Goal: Task Accomplishment & Management: Manage account settings

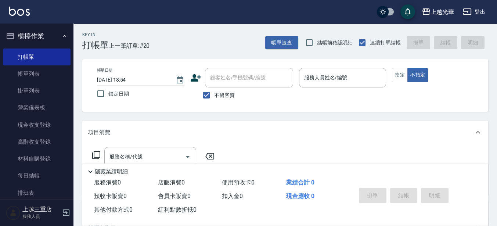
drag, startPoint x: 328, startPoint y: 78, endPoint x: 331, endPoint y: 74, distance: 4.5
click at [328, 78] on input "服務人員姓名/編號" at bounding box center [342, 77] width 81 height 13
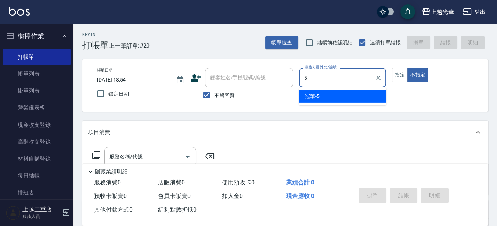
type input "冠華-5"
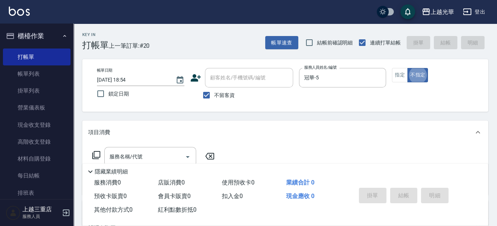
type button "false"
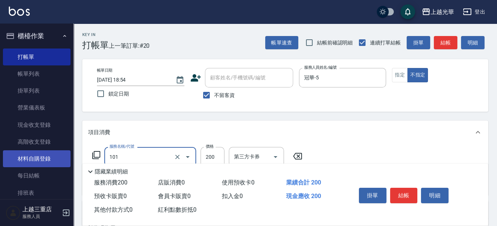
type input "不指定洗髮(101)"
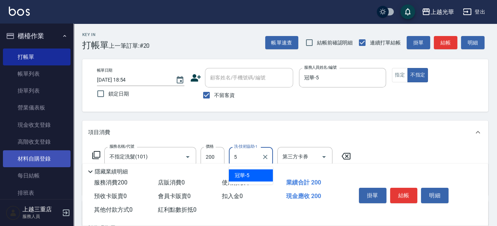
type input "冠華-5"
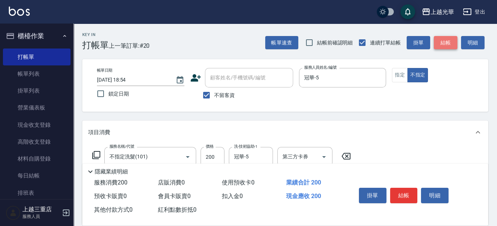
click at [445, 41] on button "結帳" at bounding box center [444, 43] width 23 height 14
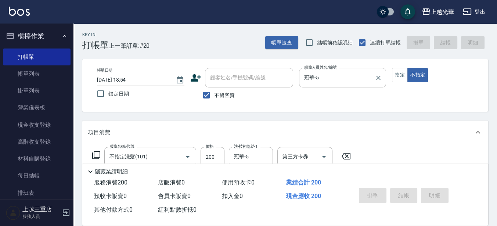
type input "[DATE] 19:30"
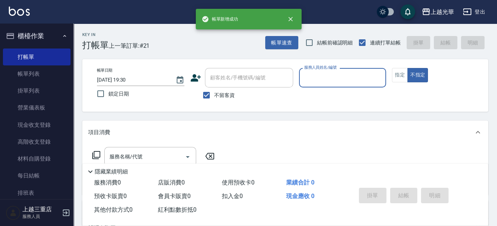
click at [335, 81] on input "服務人員姓名/編號" at bounding box center [342, 77] width 81 height 13
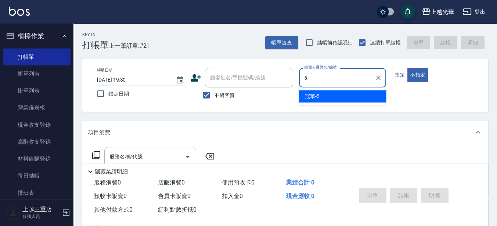
type input "冠華-5"
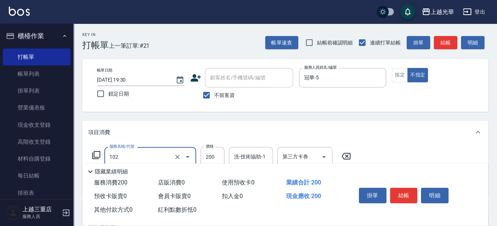
type input "指定洗髮(102)"
type input "300"
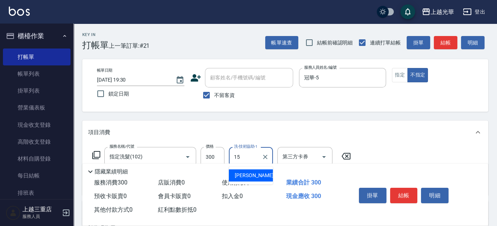
type input "[PERSON_NAME]-15"
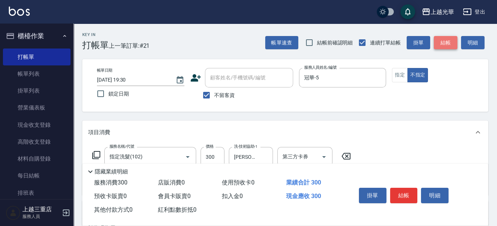
click at [445, 41] on button "結帳" at bounding box center [444, 43] width 23 height 14
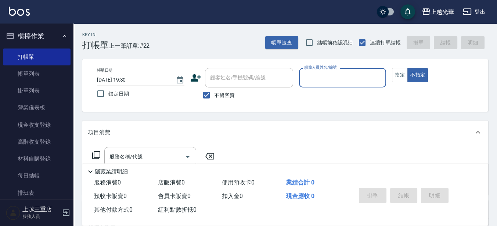
scroll to position [46, 0]
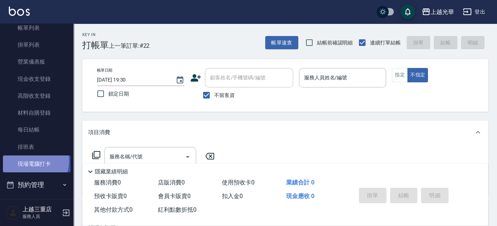
click at [29, 161] on link "現場電腦打卡" at bounding box center [37, 163] width 68 height 17
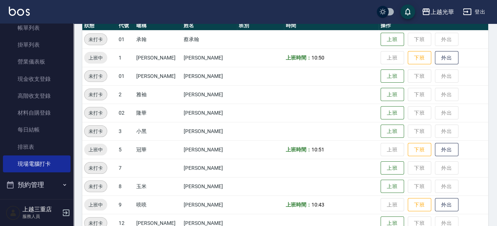
scroll to position [92, 0]
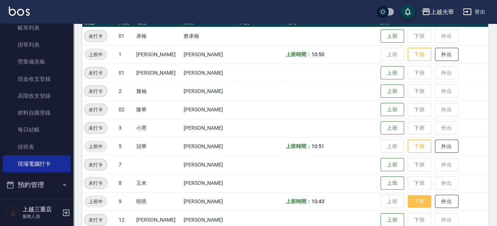
click at [410, 205] on button "下班" at bounding box center [418, 201] width 23 height 13
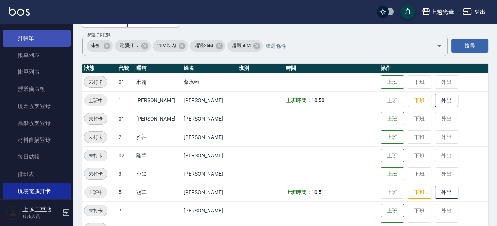
scroll to position [0, 0]
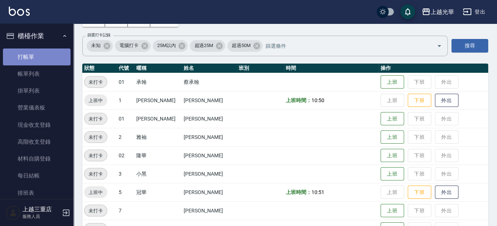
click at [44, 55] on link "打帳單" at bounding box center [37, 56] width 68 height 17
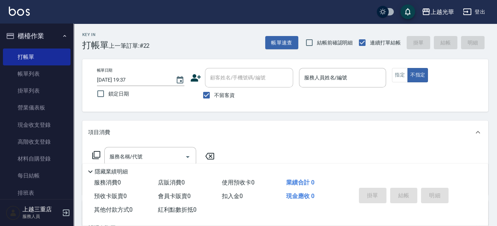
click at [196, 74] on icon at bounding box center [195, 77] width 11 height 11
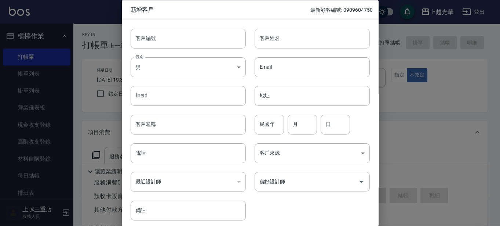
click at [288, 32] on input "客戶姓名" at bounding box center [312, 38] width 115 height 20
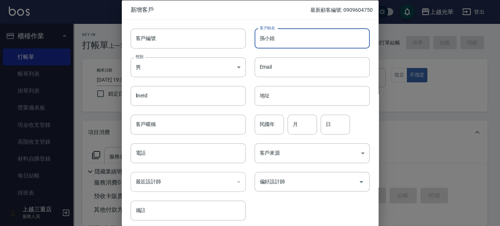
type input "孫小姐"
drag, startPoint x: 187, startPoint y: 56, endPoint x: 187, endPoint y: 71, distance: 15.0
click at [187, 57] on div "性別 男 [DEMOGRAPHIC_DATA] 性別" at bounding box center [184, 62] width 124 height 29
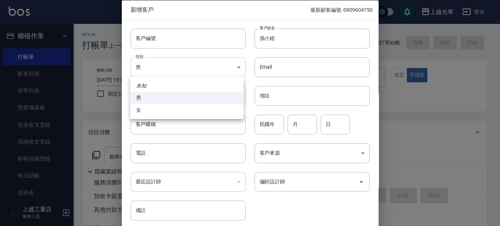
click at [187, 72] on body "上越光華 登出 櫃檯作業 打帳單 帳單列表 掛單列表 營業儀表板 現金收支登錄 高階收支登錄 材料自購登錄 每日結帳 排班表 現場電腦打卡 預約管理 預約管理…" at bounding box center [250, 170] width 500 height 340
click at [157, 117] on ul "未知 男 女" at bounding box center [186, 98] width 113 height 42
click at [190, 115] on li "女" at bounding box center [186, 110] width 113 height 12
type input "[DEMOGRAPHIC_DATA]"
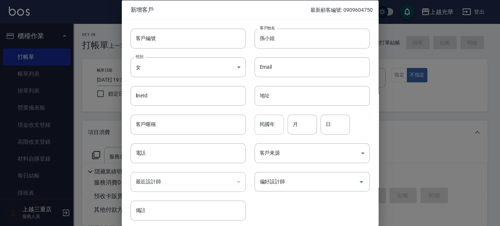
drag, startPoint x: 277, startPoint y: 123, endPoint x: 269, endPoint y: 124, distance: 7.8
click at [272, 124] on input "民國年" at bounding box center [269, 124] width 29 height 20
type input "63"
type input "06"
type input "13"
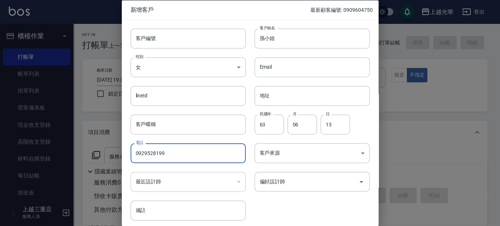
type input "0929528199"
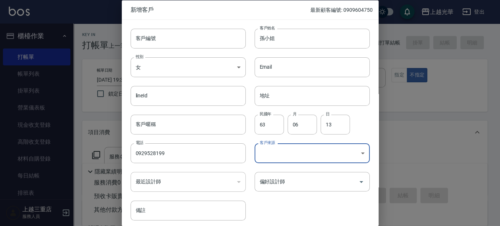
click at [283, 144] on body "上越光華 登出 櫃檯作業 打帳單 帳單列表 掛單列表 營業儀表板 現金收支登錄 高階收支登錄 材料自購登錄 每日結帳 排班表 現場電腦打卡 預約管理 預約管理…" at bounding box center [250, 170] width 500 height 340
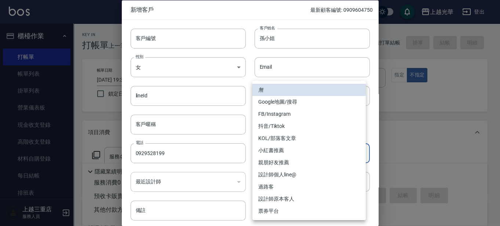
click at [278, 114] on li "FB/Instagram" at bounding box center [308, 114] width 113 height 12
type input "FB/Instagram"
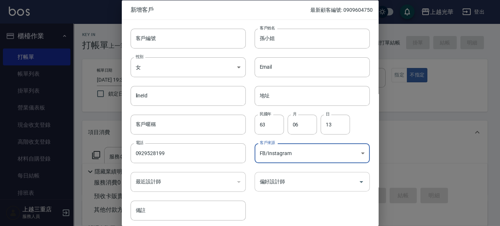
click at [284, 172] on div "偏好設計師" at bounding box center [312, 181] width 115 height 19
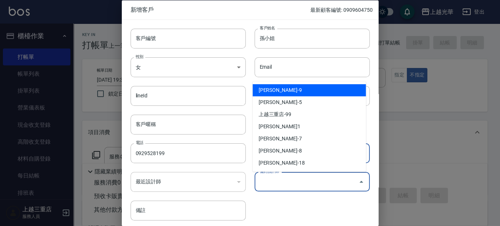
click at [277, 87] on li "[PERSON_NAME]-9" at bounding box center [309, 90] width 113 height 12
type input "[PERSON_NAME]"
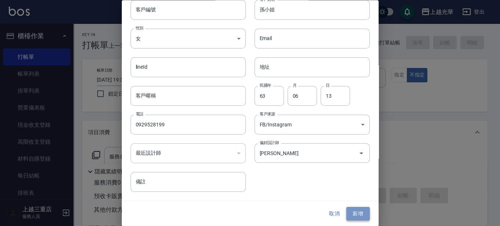
click at [353, 216] on button "新增" at bounding box center [357, 214] width 23 height 14
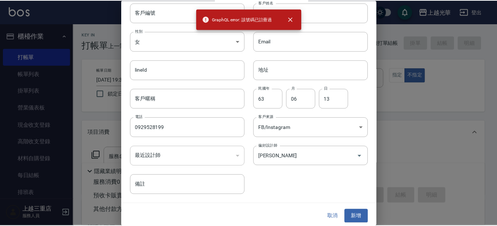
scroll to position [28, 0]
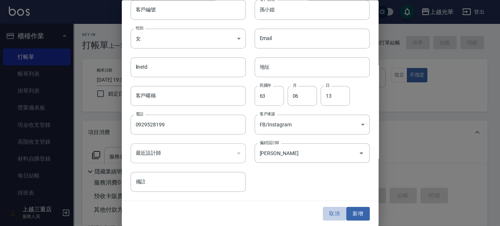
click at [334, 215] on button "取消" at bounding box center [334, 214] width 23 height 14
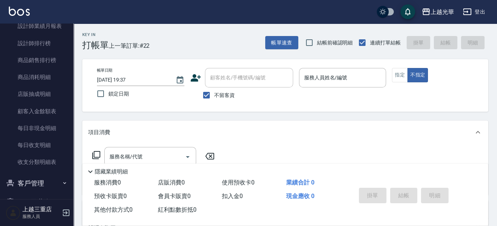
scroll to position [417, 0]
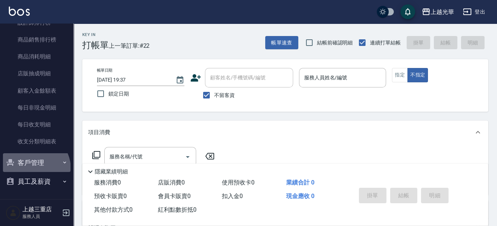
click at [34, 168] on button "客戶管理" at bounding box center [37, 162] width 68 height 19
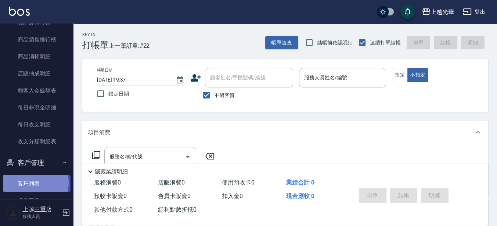
click at [35, 182] on link "客戶列表" at bounding box center [37, 183] width 68 height 17
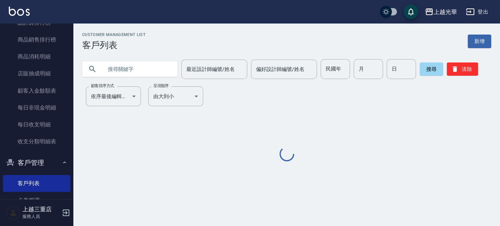
click at [129, 83] on div "Customer Management List 客戶列表 新增 最近設計師編號/姓名 最近設計師編號/姓名 偏好設計師編號/姓名 偏好設計師編號/姓名 民國…" at bounding box center [286, 97] width 427 height 130
click at [129, 79] on div "Customer Management List 客戶列表 新增 最近設計師編號/姓名 最近設計師編號/姓名 偏好設計師編號/姓名 偏好設計師編號/姓名 民國…" at bounding box center [286, 97] width 427 height 130
click at [131, 69] on input "text" at bounding box center [137, 69] width 69 height 20
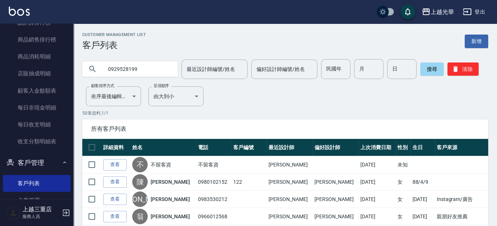
type input "0929528199"
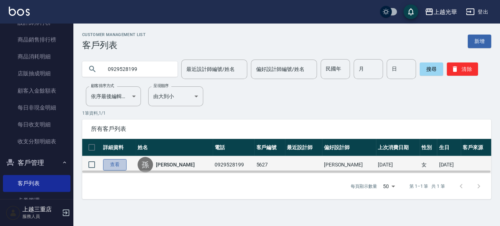
click at [120, 162] on link "查看" at bounding box center [114, 164] width 23 height 11
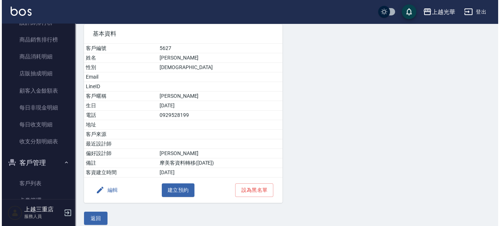
scroll to position [62, 0]
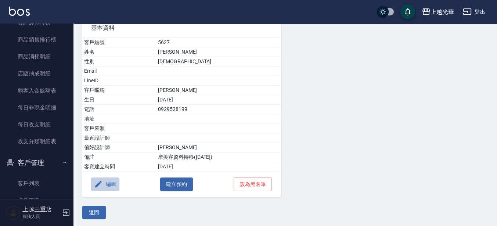
click at [96, 179] on icon "button" at bounding box center [98, 183] width 9 height 9
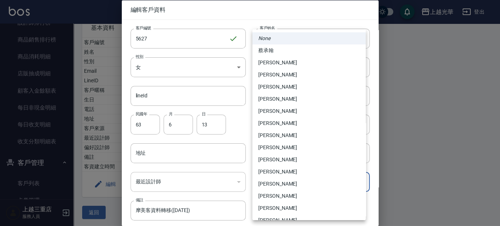
click at [291, 182] on body "上越光華 登出 櫃檯作業 打帳單 帳單列表 掛單列表 營業儀表板 現金收支登錄 高階收支登錄 材料自購登錄 每日結帳 排班表 現場電腦打卡 預約管理 預約管理…" at bounding box center [250, 82] width 500 height 289
click at [270, 160] on li "[PERSON_NAME]" at bounding box center [308, 159] width 113 height 12
type input "746ef5d2-652e-4ef1-a435-04c896290263"
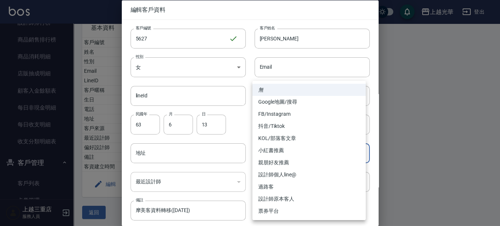
click at [276, 153] on body "上越光華 登出 櫃檯作業 打帳單 帳單列表 掛單列表 營業儀表板 現金收支登錄 高階收支登錄 材料自購登錄 每日結帳 排班表 現場電腦打卡 預約管理 預約管理…" at bounding box center [250, 82] width 500 height 289
click at [280, 109] on li "FB/Instagram" at bounding box center [308, 114] width 113 height 12
type input "FB/Instagram"
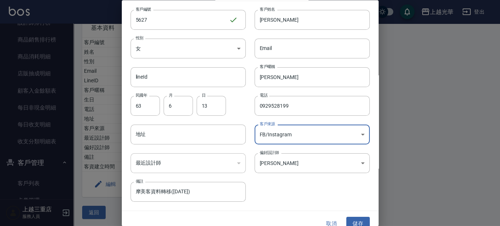
scroll to position [28, 0]
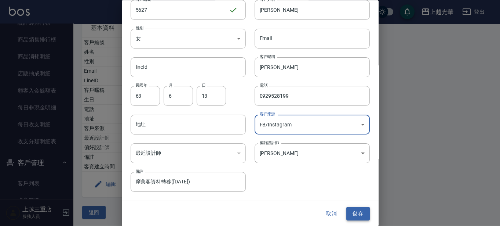
click at [354, 207] on button "儲存" at bounding box center [357, 214] width 23 height 14
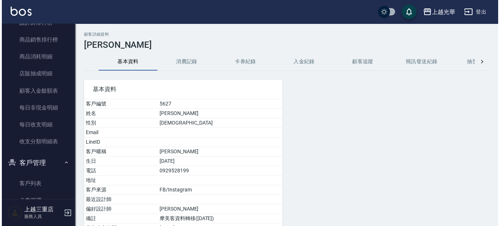
scroll to position [0, 0]
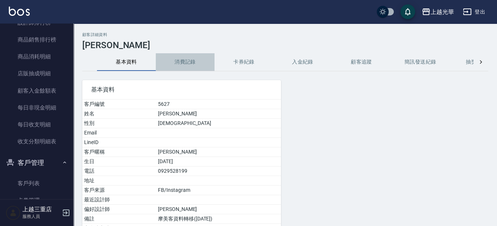
click at [197, 58] on button "消費記錄" at bounding box center [185, 62] width 59 height 18
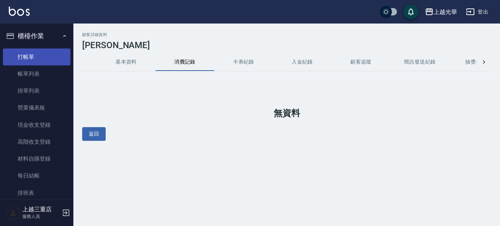
click at [29, 63] on link "打帳單" at bounding box center [37, 56] width 68 height 17
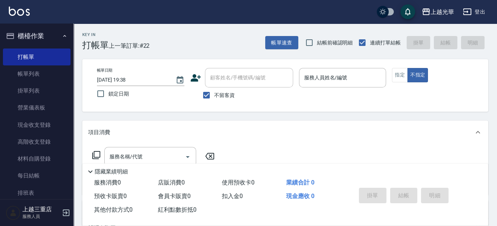
click at [215, 88] on label "不留客資" at bounding box center [217, 94] width 36 height 15
click at [214, 88] on input "不留客資" at bounding box center [206, 94] width 15 height 15
checkbox input "false"
click at [222, 77] on input "顧客姓名/手機號碼/編號" at bounding box center [243, 77] width 70 height 13
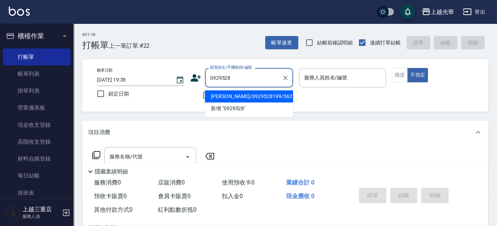
click at [235, 88] on ul "[PERSON_NAME]/0929528199/5627 新增 "0929528"" at bounding box center [249, 102] width 88 height 30
click at [237, 91] on li "[PERSON_NAME]/0929528199/5627" at bounding box center [249, 96] width 88 height 12
type input "[PERSON_NAME]/0929528199/5627"
type input "喨喨-9"
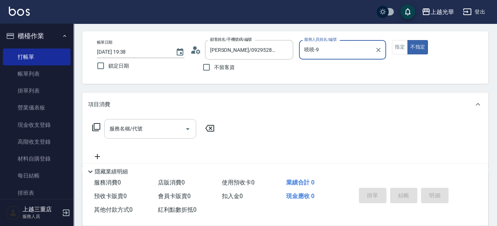
scroll to position [46, 0]
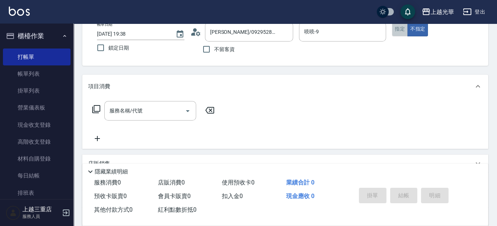
click at [397, 25] on button "指定" at bounding box center [400, 29] width 16 height 14
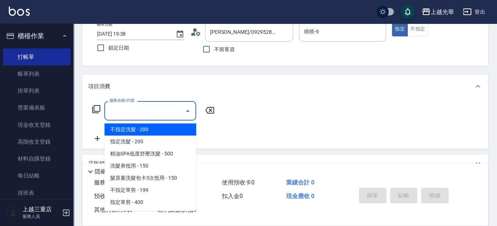
click at [121, 113] on div "服務名稱/代號 服務名稱/代號" at bounding box center [150, 110] width 92 height 19
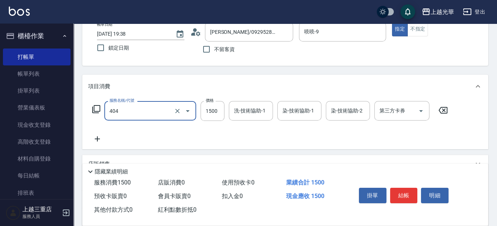
type input "設計染髮(404)"
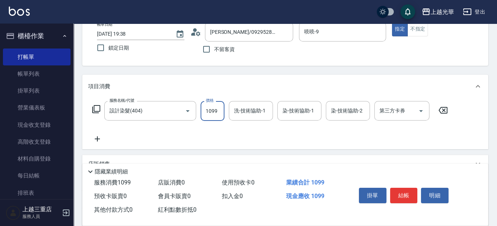
type input "1099"
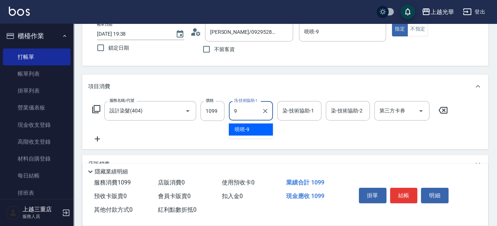
type input "喨喨-9"
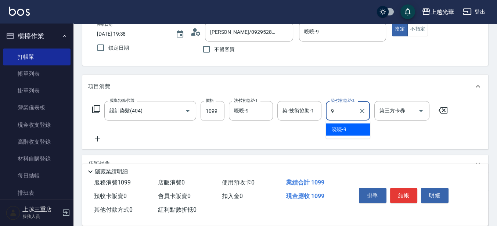
type input "喨喨-9"
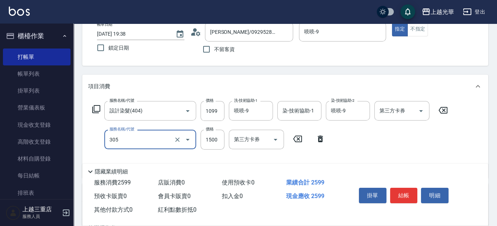
type input "設計燙髮1500(305)"
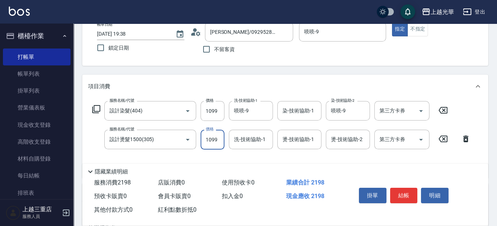
type input "1099"
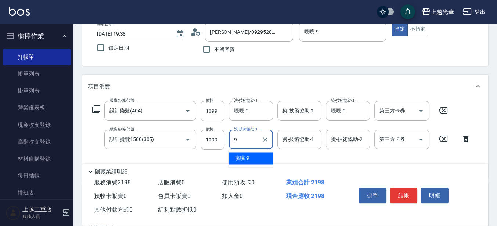
type input "喨喨-9"
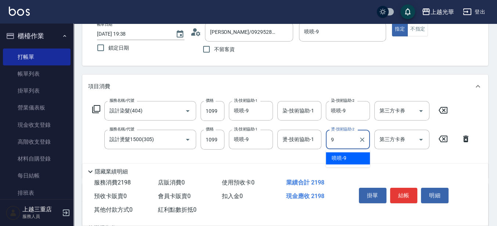
type input "喨喨-9"
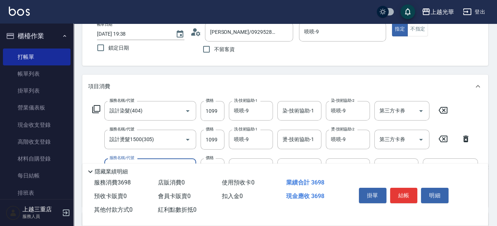
type input "[PERSON_NAME]5G護髮/單次(514)"
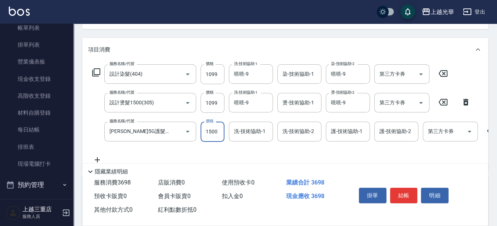
scroll to position [138, 0]
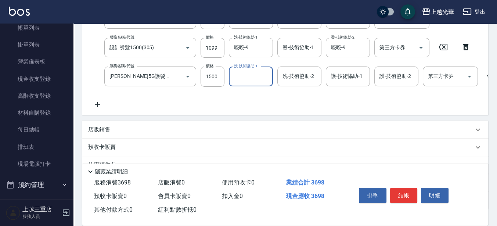
type input "1"
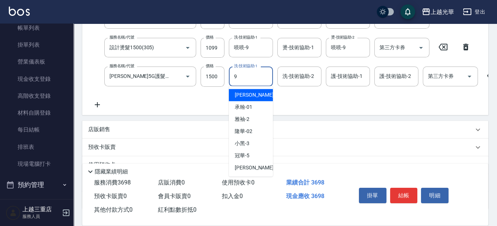
type input "喨喨-9"
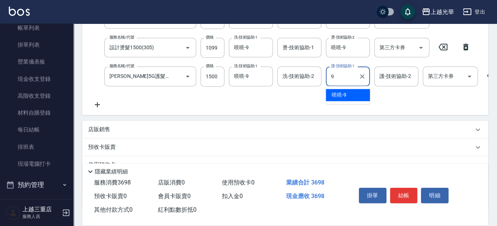
type input "喨喨-9"
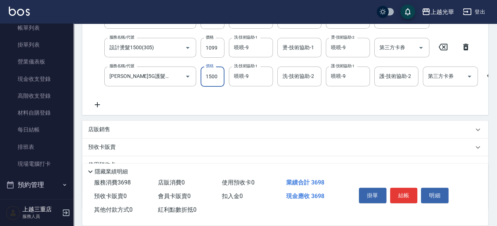
click at [217, 70] on input "1500" at bounding box center [212, 76] width 24 height 20
type input "1000"
click at [413, 199] on button "結帳" at bounding box center [404, 195] width 28 height 15
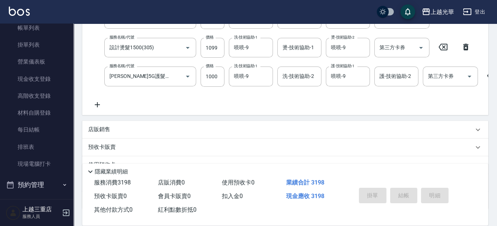
type input "[DATE] 19:39"
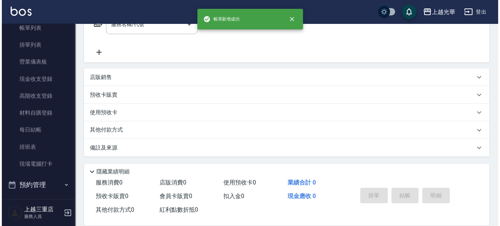
scroll to position [0, 0]
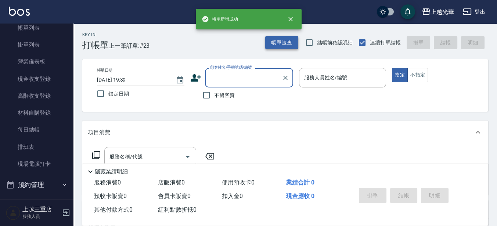
click at [267, 43] on button "帳單速查" at bounding box center [281, 43] width 33 height 14
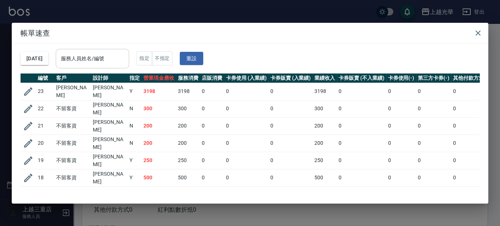
click at [119, 53] on input "服務人員姓名/編號" at bounding box center [92, 58] width 67 height 13
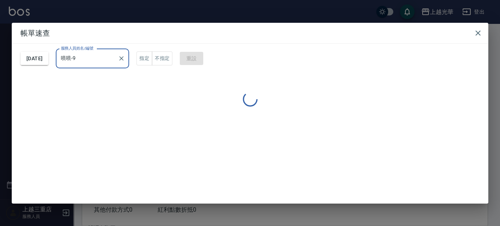
type input "喨喨-9"
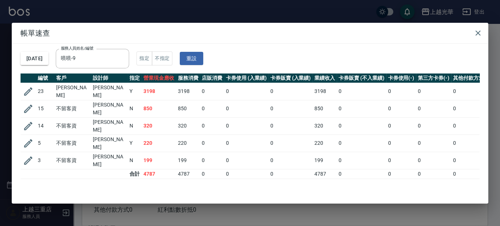
click at [485, 29] on h2 "帳單速查" at bounding box center [250, 33] width 477 height 21
click at [483, 29] on button "button" at bounding box center [478, 33] width 15 height 15
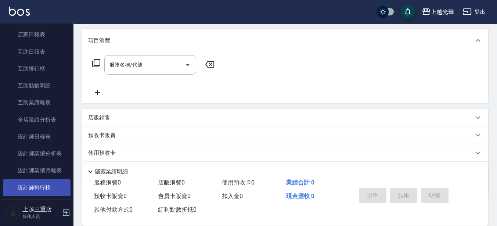
scroll to position [275, 0]
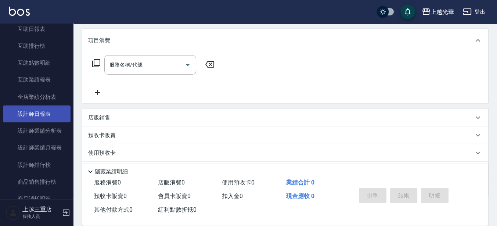
click at [39, 115] on link "設計師日報表" at bounding box center [37, 113] width 68 height 17
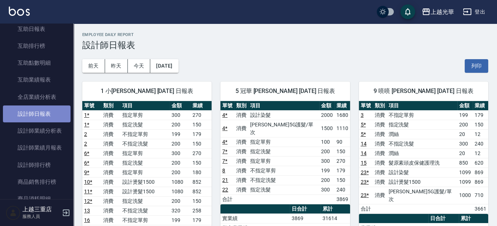
click at [39, 121] on link "設計師日報表" at bounding box center [37, 113] width 68 height 17
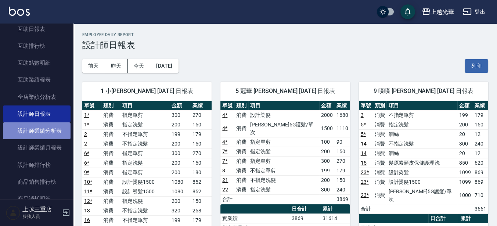
click at [38, 131] on link "設計師業績分析表" at bounding box center [37, 130] width 68 height 17
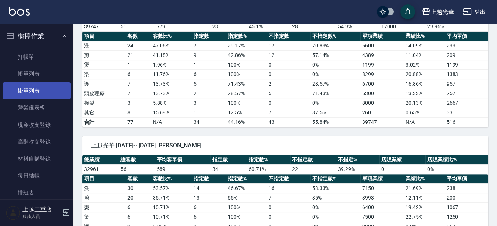
scroll to position [345, 0]
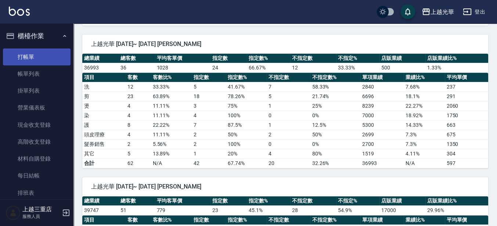
click at [47, 49] on link "打帳單" at bounding box center [37, 56] width 68 height 17
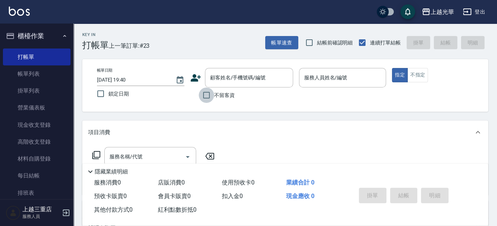
click at [206, 97] on input "不留客資" at bounding box center [206, 94] width 15 height 15
checkbox input "true"
click at [413, 70] on button "不指定" at bounding box center [417, 75] width 21 height 14
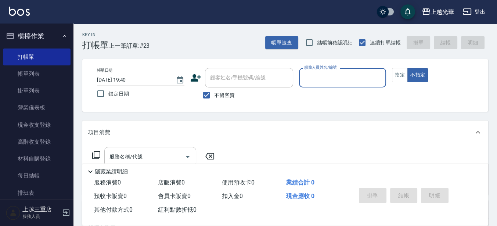
click at [159, 154] on input "服務名稱/代號" at bounding box center [145, 156] width 74 height 13
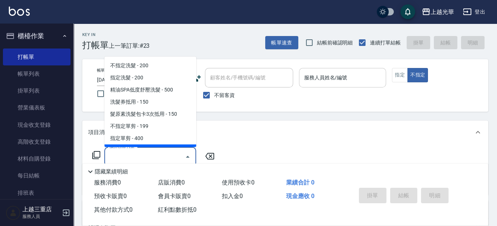
click at [330, 77] on input "服務人員姓名/編號" at bounding box center [342, 77] width 81 height 13
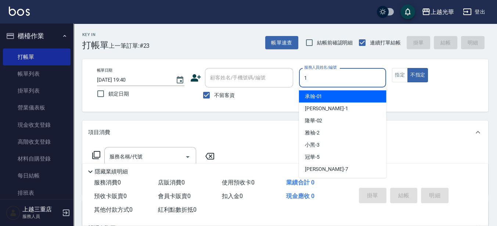
type input "1"
type button "false"
type input "[PERSON_NAME]-1"
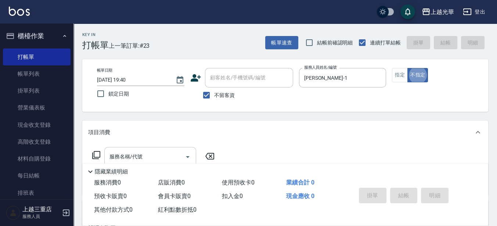
click at [125, 155] on div "服務名稱/代號 服務名稱/代號" at bounding box center [150, 156] width 92 height 19
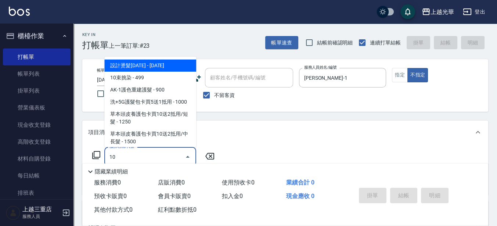
drag, startPoint x: 125, startPoint y: 155, endPoint x: 162, endPoint y: 163, distance: 38.4
click at [134, 156] on input "10" at bounding box center [145, 156] width 74 height 13
type input "設計燙髮1500(305)"
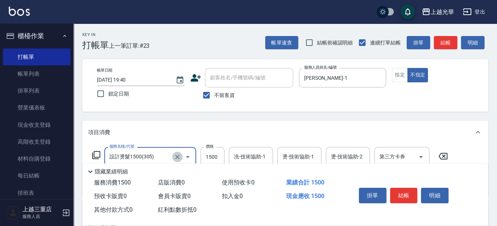
click at [174, 154] on icon "Clear" at bounding box center [177, 156] width 7 height 7
type input "不指定洗髮(101)"
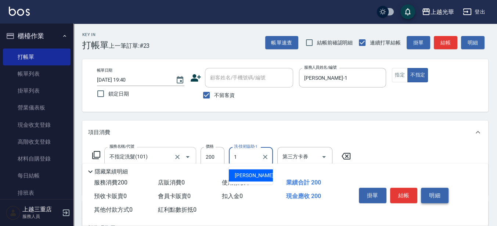
type input "[PERSON_NAME]-1"
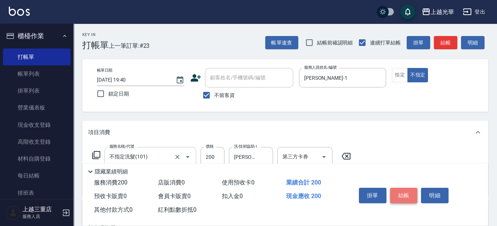
click at [403, 195] on button "結帳" at bounding box center [404, 195] width 28 height 15
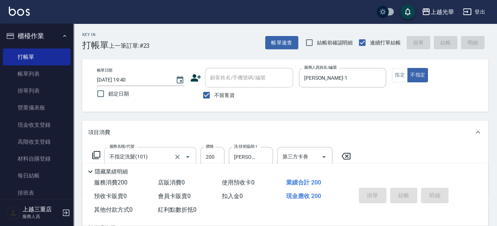
type input "[DATE] 19:43"
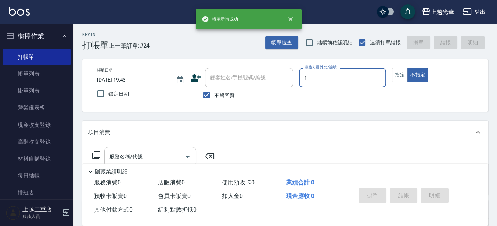
type input "[PERSON_NAME]-1"
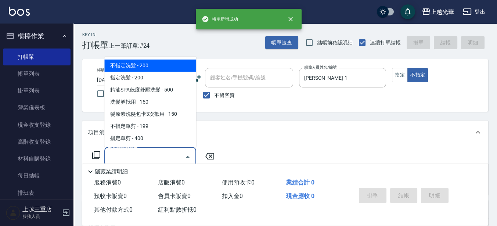
click at [127, 156] on input "服務名稱/代號" at bounding box center [145, 156] width 74 height 13
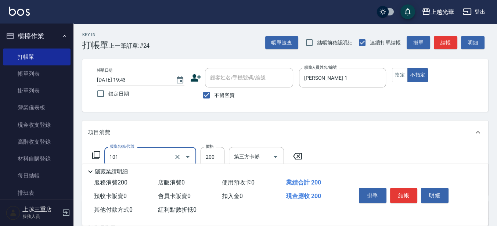
type input "不指定洗髮(101)"
type input "320"
click at [245, 154] on div "洗-技術協助-1 洗-技術協助-1" at bounding box center [251, 156] width 44 height 19
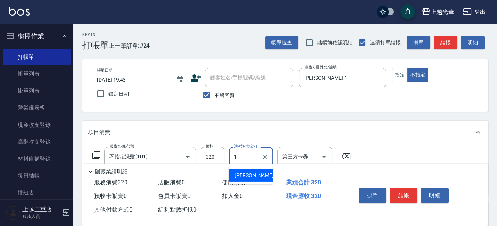
type input "[PERSON_NAME]-1"
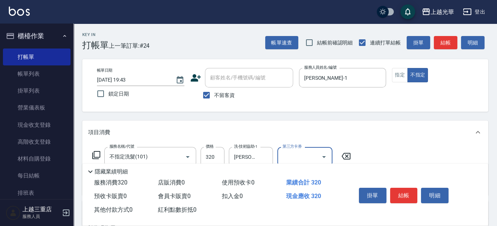
click at [419, 182] on div "掛單 結帳 明細" at bounding box center [413, 196] width 132 height 41
click at [414, 194] on button "結帳" at bounding box center [404, 195] width 28 height 15
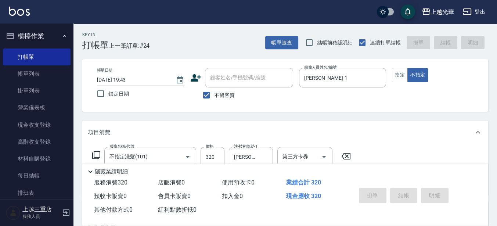
type input "[DATE] 19:44"
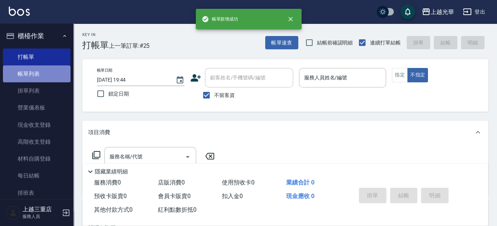
click at [53, 70] on link "帳單列表" at bounding box center [37, 73] width 68 height 17
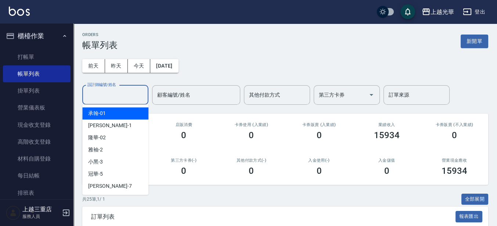
click at [128, 93] on input "設計師編號/姓名" at bounding box center [115, 94] width 59 height 13
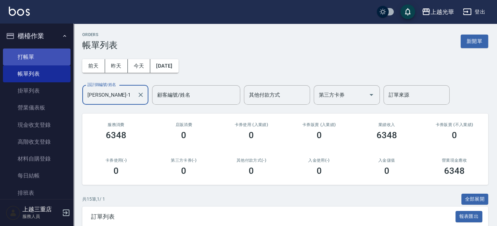
type input "[PERSON_NAME]-1"
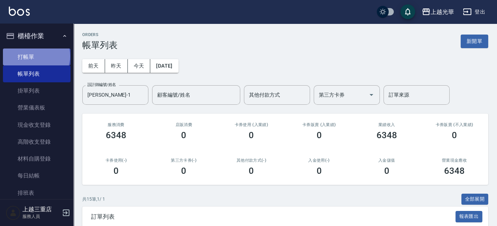
click at [36, 56] on link "打帳單" at bounding box center [37, 56] width 68 height 17
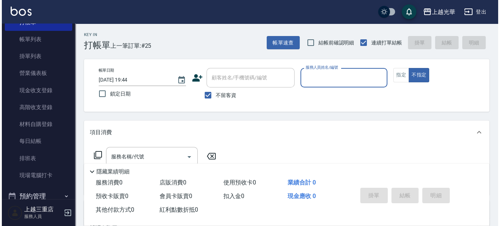
scroll to position [46, 0]
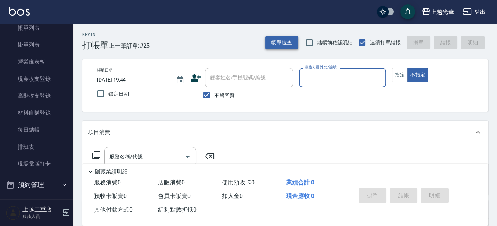
click at [289, 37] on button "帳單速查" at bounding box center [281, 43] width 33 height 14
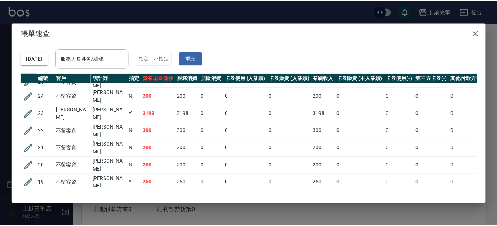
scroll to position [0, 0]
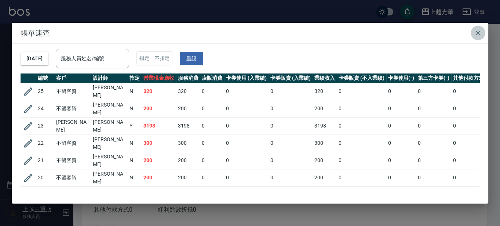
click at [477, 32] on icon "button" at bounding box center [478, 32] width 5 height 5
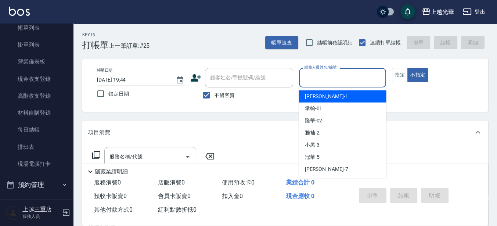
click at [336, 77] on input "服務人員姓名/編號" at bounding box center [342, 77] width 81 height 13
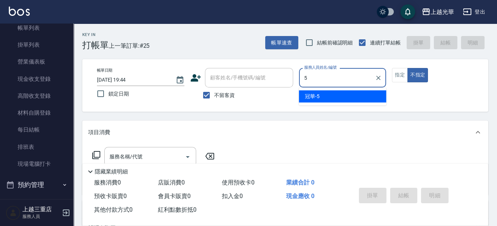
type input "冠華-5"
type button "false"
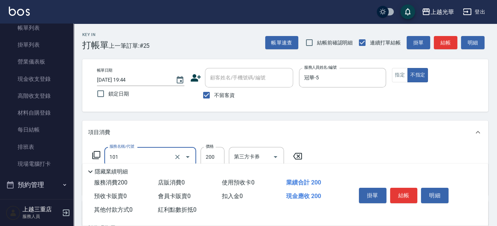
type input "不指定洗髮(101)"
type input "300"
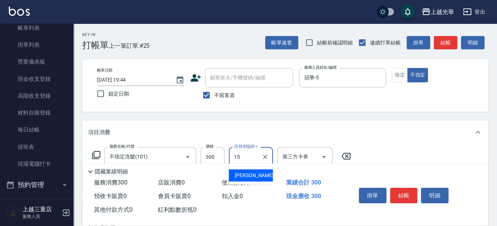
type input "[PERSON_NAME]-15"
type input "潤絲(801)"
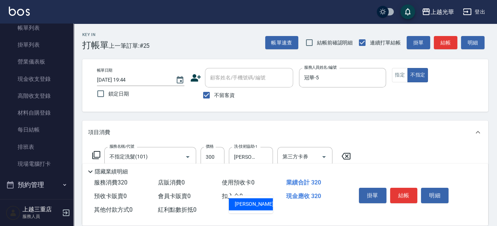
type input "[PERSON_NAME]-15"
click at [448, 47] on button "結帳" at bounding box center [444, 43] width 23 height 14
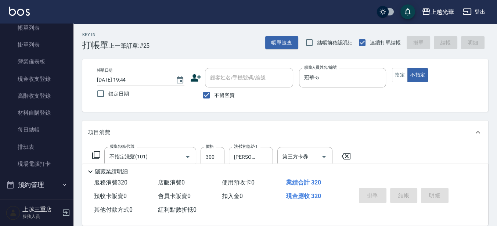
type input "[DATE] 19:48"
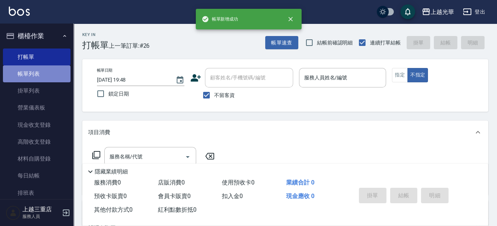
click at [42, 68] on link "帳單列表" at bounding box center [37, 73] width 68 height 17
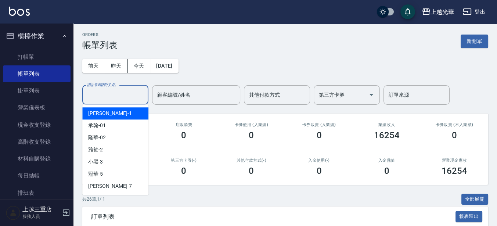
click at [116, 97] on input "設計師編號/姓名" at bounding box center [115, 94] width 59 height 13
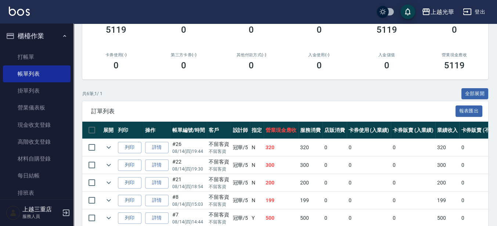
scroll to position [158, 0]
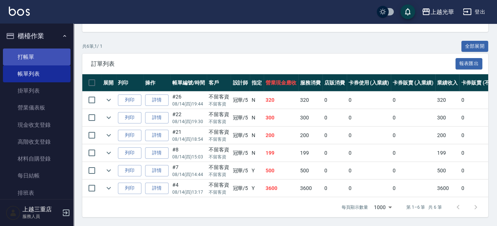
type input "冠華-5"
click at [52, 52] on link "打帳單" at bounding box center [37, 56] width 68 height 17
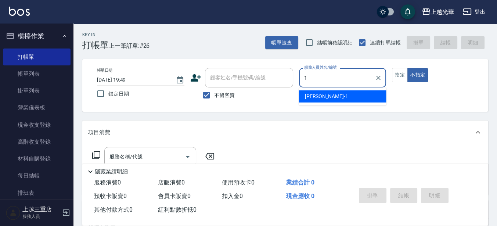
type input "1"
type button "false"
type input "[PERSON_NAME]-1"
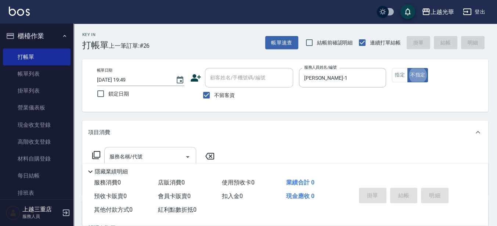
click at [118, 158] on input "服務名稱/代號" at bounding box center [145, 156] width 74 height 13
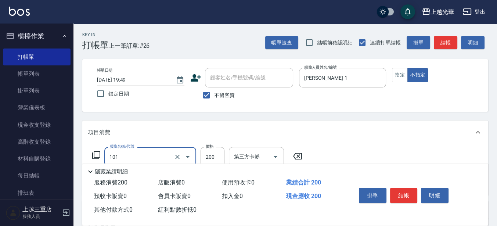
type input "不指定洗髮(101)"
type input "300"
click at [243, 155] on input "洗-技術協助-1" at bounding box center [250, 156] width 37 height 13
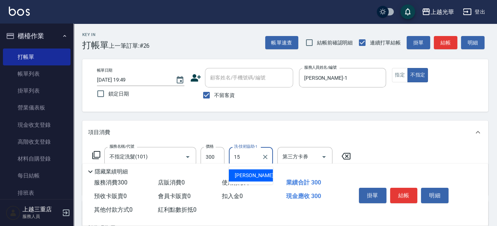
type input "[PERSON_NAME]-15"
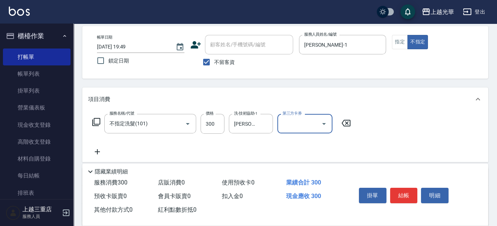
scroll to position [46, 0]
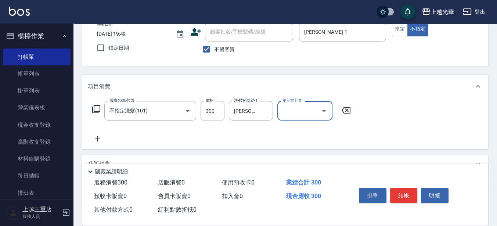
click at [96, 142] on icon at bounding box center [97, 138] width 18 height 9
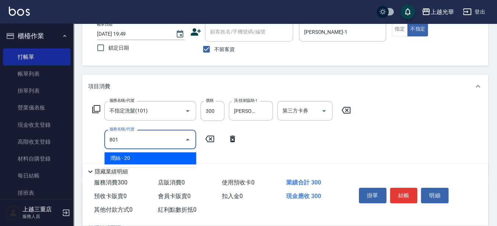
type input "潤絲(801)"
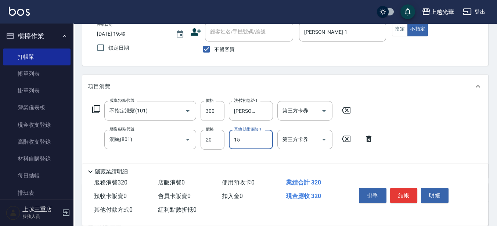
type input "[PERSON_NAME]-15"
click at [406, 192] on button "結帳" at bounding box center [404, 195] width 28 height 15
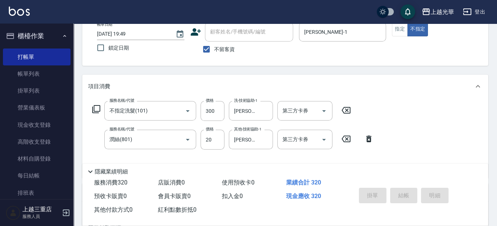
type input "[DATE] 19:54"
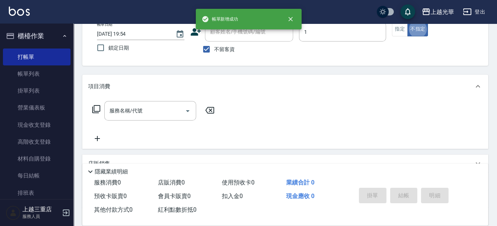
type input "[PERSON_NAME]-1"
click at [401, 31] on button "指定" at bounding box center [400, 29] width 16 height 14
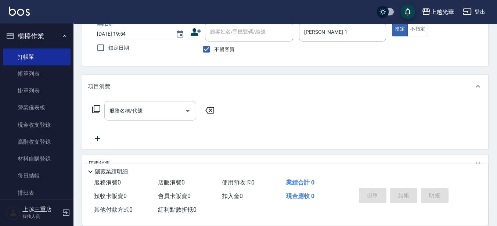
click at [150, 109] on input "服務名稱/代號" at bounding box center [145, 110] width 74 height 13
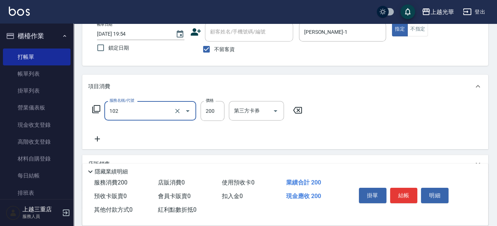
type input "指定洗髮(102)"
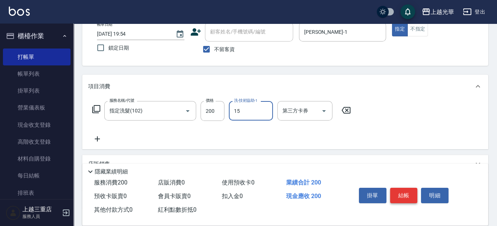
type input "[PERSON_NAME]-15"
click at [405, 190] on button "結帳" at bounding box center [404, 195] width 28 height 15
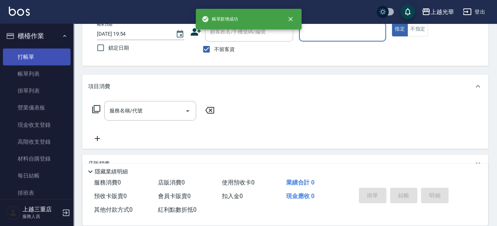
click at [12, 65] on link "打帳單" at bounding box center [37, 56] width 68 height 17
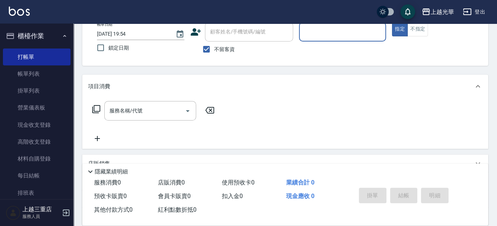
drag, startPoint x: 15, startPoint y: 66, endPoint x: 70, endPoint y: 56, distance: 55.3
click at [15, 66] on link "帳單列表" at bounding box center [37, 73] width 68 height 17
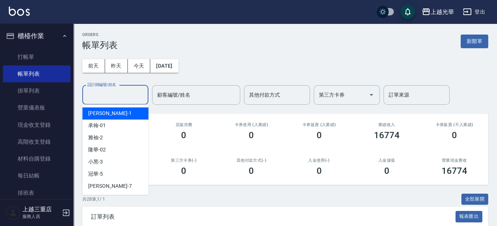
click at [114, 96] on input "設計師編號/姓名" at bounding box center [115, 94] width 59 height 13
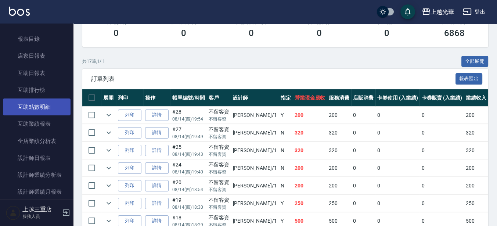
scroll to position [275, 0]
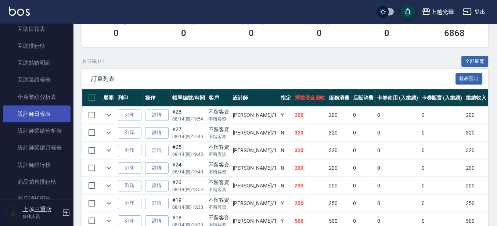
type input "[PERSON_NAME]-1"
click at [51, 110] on link "設計師日報表" at bounding box center [37, 113] width 68 height 17
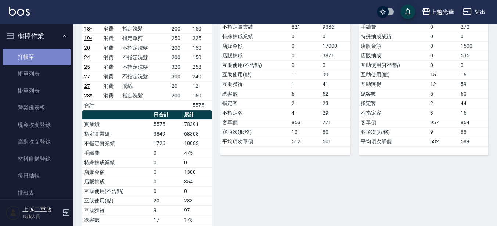
click at [42, 61] on link "打帳單" at bounding box center [37, 56] width 68 height 17
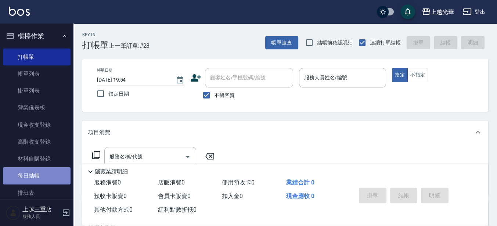
click at [39, 174] on link "每日結帳" at bounding box center [37, 175] width 68 height 17
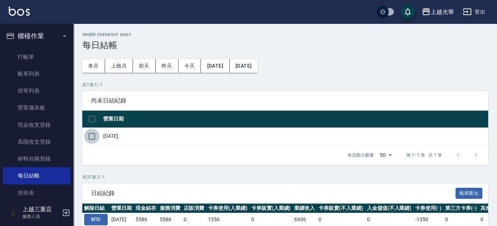
click at [96, 137] on input "checkbox" at bounding box center [91, 135] width 15 height 15
checkbox input "true"
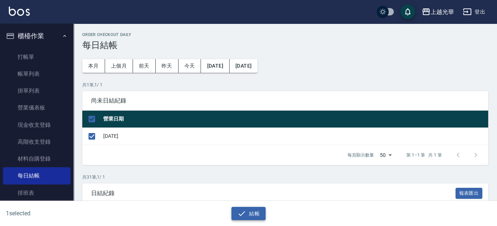
click at [233, 211] on button "結帳" at bounding box center [248, 214] width 34 height 14
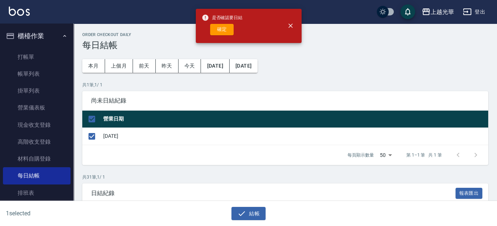
click at [232, 26] on button "確定" at bounding box center [221, 29] width 23 height 11
checkbox input "false"
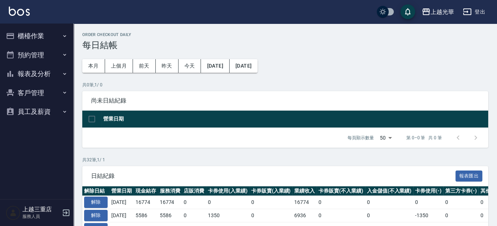
click at [49, 33] on button "櫃檯作業" at bounding box center [37, 35] width 68 height 19
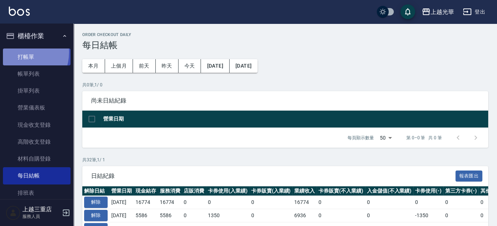
click at [19, 52] on link "打帳單" at bounding box center [37, 56] width 68 height 17
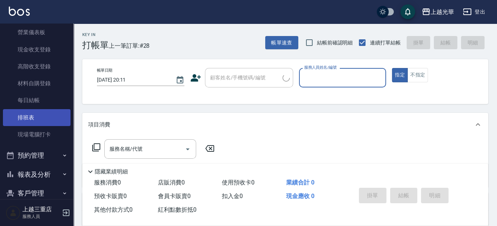
scroll to position [106, 0]
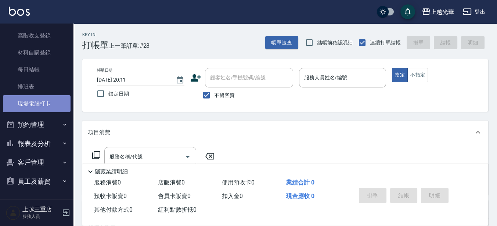
click at [41, 108] on link "現場電腦打卡" at bounding box center [37, 103] width 68 height 17
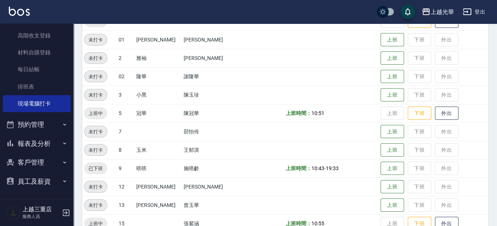
scroll to position [92, 0]
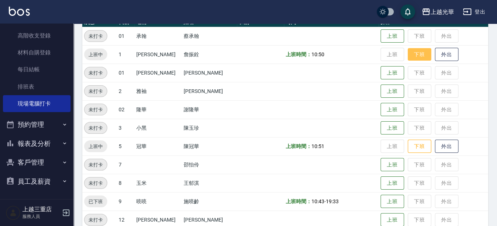
click at [410, 51] on button "下班" at bounding box center [418, 54] width 23 height 13
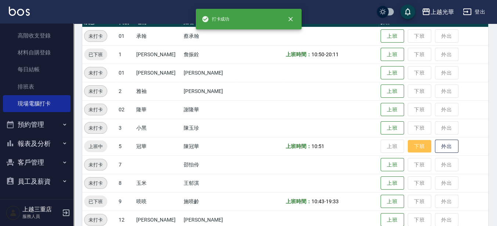
click at [409, 142] on button "下班" at bounding box center [418, 146] width 23 height 13
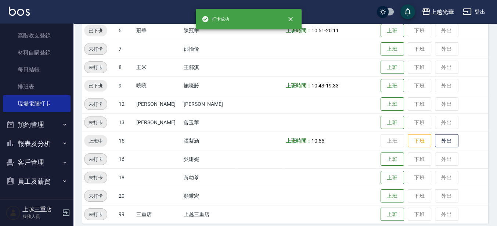
scroll to position [214, 0]
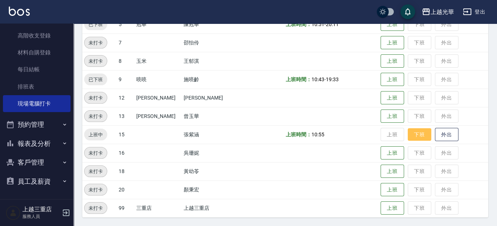
click at [407, 137] on button "下班" at bounding box center [418, 134] width 23 height 13
